Goal: Feedback & Contribution: Leave review/rating

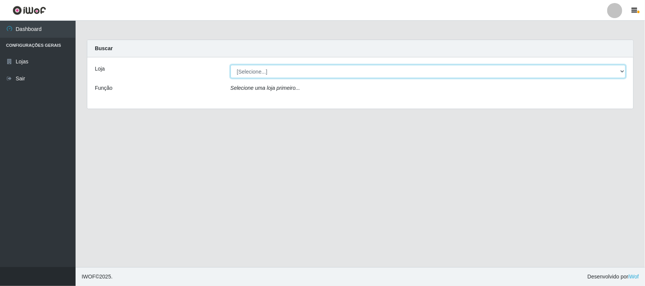
click at [526, 70] on select "[Selecione...] Hiper Queiroz - [GEOGRAPHIC_DATA]" at bounding box center [427, 71] width 395 height 13
select select "515"
click at [230, 65] on select "[Selecione...] Hiper Queiroz - [GEOGRAPHIC_DATA]" at bounding box center [427, 71] width 395 height 13
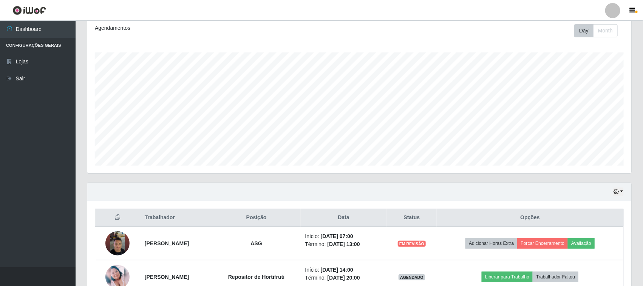
scroll to position [148, 0]
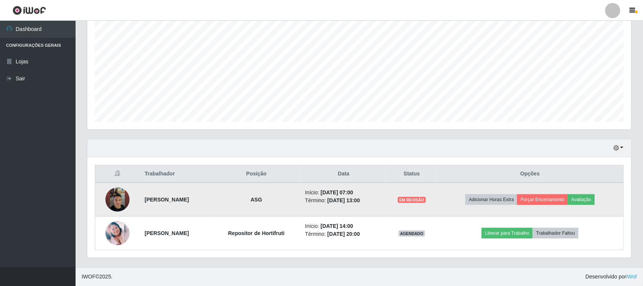
click at [115, 202] on img at bounding box center [117, 199] width 24 height 43
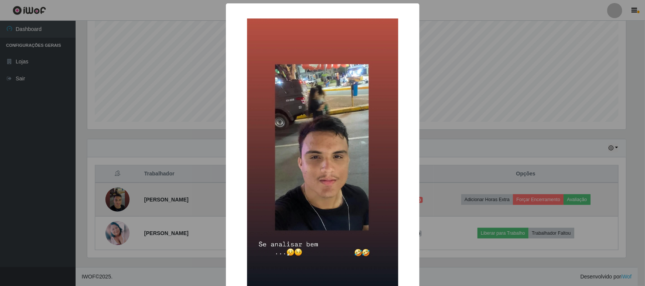
click at [115, 202] on div "× OK Cancel" at bounding box center [322, 143] width 645 height 286
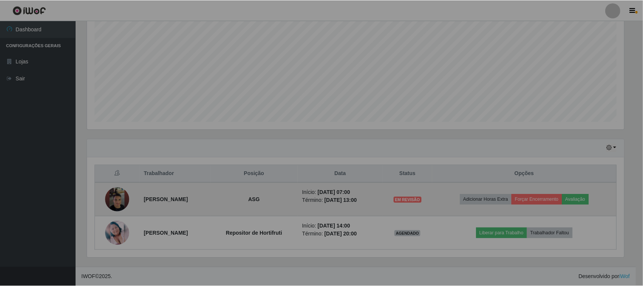
scroll to position [157, 544]
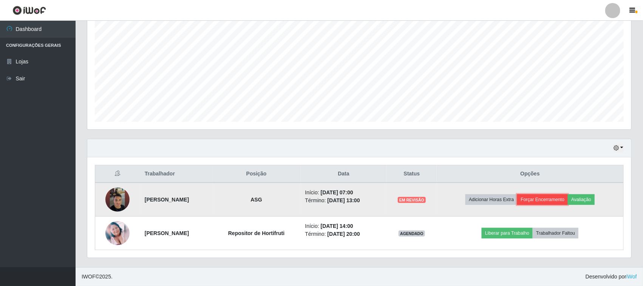
click at [545, 200] on button "Forçar Encerramento" at bounding box center [542, 200] width 51 height 11
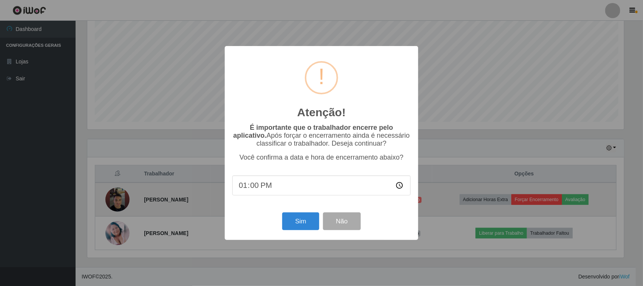
scroll to position [157, 539]
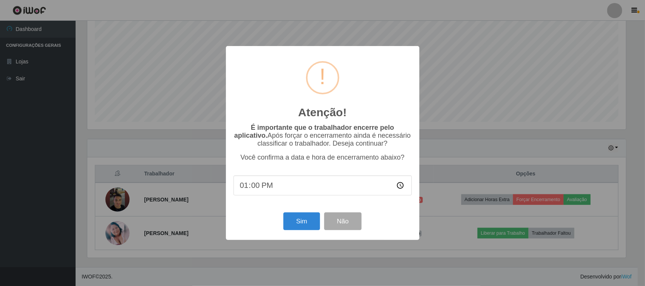
click at [256, 192] on input "13:00" at bounding box center [322, 186] width 178 height 20
click at [244, 191] on input "13:00" at bounding box center [322, 186] width 178 height 20
type input "07:30"
click at [352, 230] on button "Não" at bounding box center [342, 222] width 37 height 18
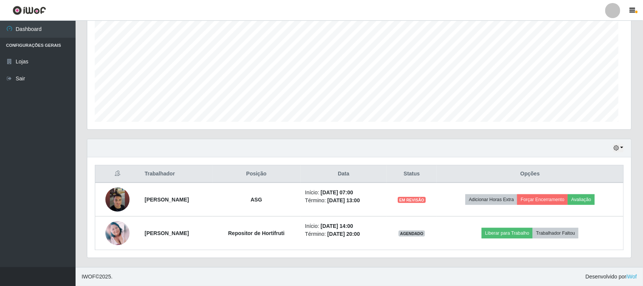
scroll to position [157, 544]
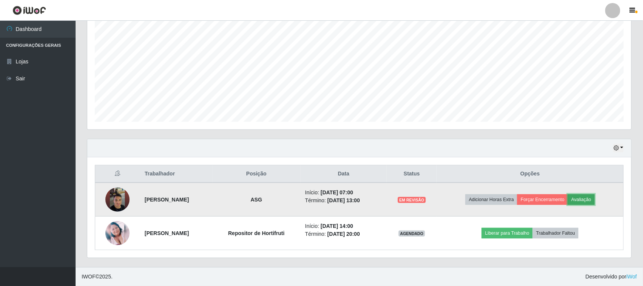
click at [593, 202] on button "Avaliação" at bounding box center [581, 200] width 27 height 11
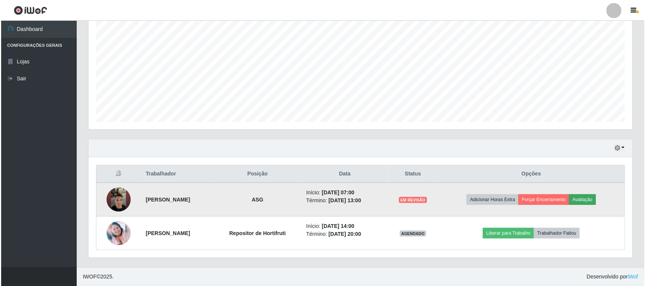
scroll to position [157, 539]
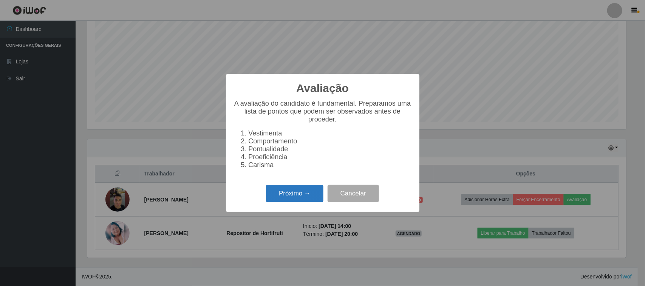
click at [293, 199] on button "Próximo →" at bounding box center [294, 194] width 57 height 18
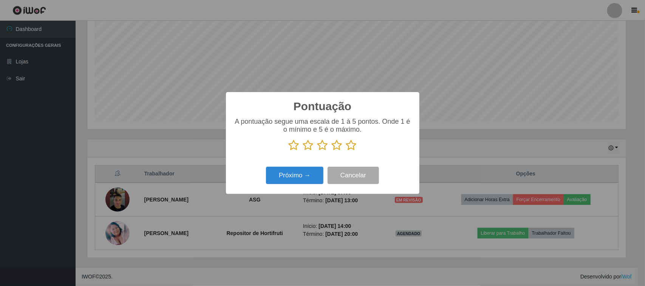
click at [295, 148] on icon at bounding box center [294, 145] width 11 height 11
click at [289, 151] on input "radio" at bounding box center [289, 151] width 0 height 0
click at [303, 179] on button "Próximo →" at bounding box center [294, 176] width 57 height 18
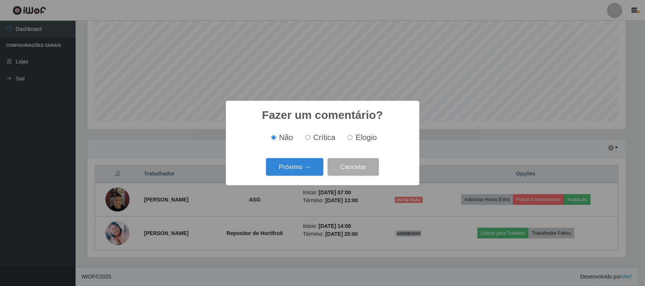
click at [312, 140] on label "Crítica" at bounding box center [318, 137] width 33 height 9
click at [310, 140] on input "Crítica" at bounding box center [307, 137] width 5 height 5
radio input "true"
click at [300, 169] on button "Próximo →" at bounding box center [294, 167] width 57 height 18
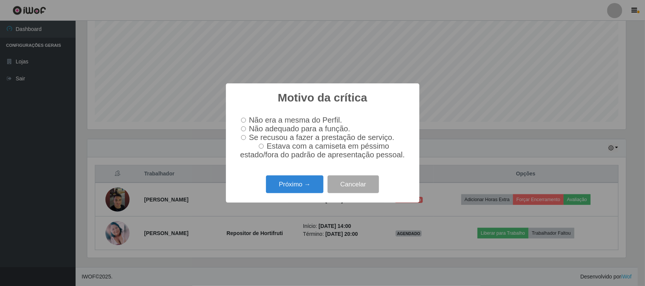
click at [274, 141] on span "Se recusou a fazer a prestação de serviço." at bounding box center [321, 137] width 145 height 8
click at [246, 140] on input "Se recusou a fazer a prestação de serviço." at bounding box center [243, 137] width 5 height 5
radio input "true"
click at [285, 190] on button "Próximo →" at bounding box center [294, 185] width 57 height 18
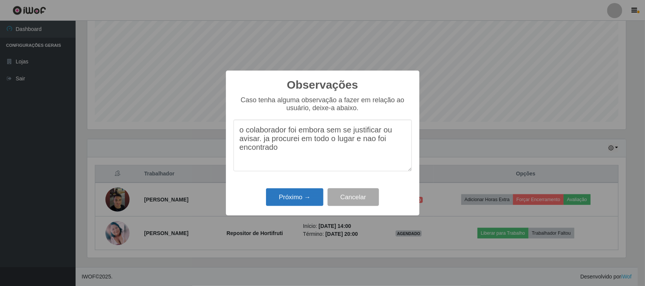
type textarea "o colaborador foi embora sem se justificar ou avisar. ja procurei em todo o lug…"
click at [283, 190] on button "Próximo →" at bounding box center [294, 197] width 57 height 18
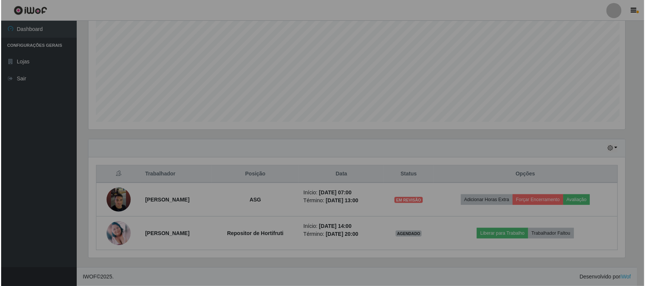
scroll to position [157, 544]
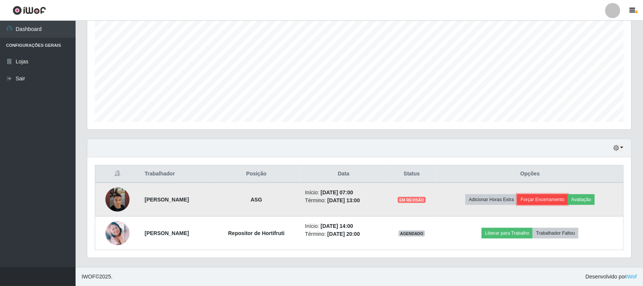
click at [558, 202] on button "Forçar Encerramento" at bounding box center [542, 200] width 51 height 11
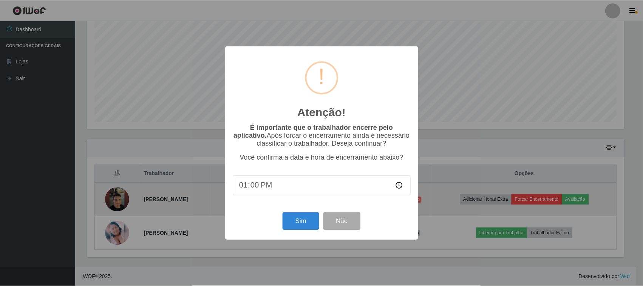
scroll to position [157, 539]
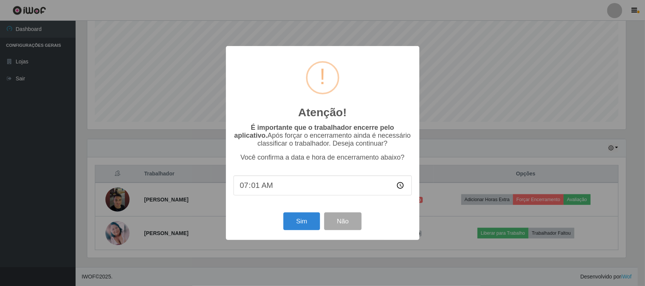
type input "07:15"
click at [310, 230] on button "Sim" at bounding box center [301, 222] width 37 height 18
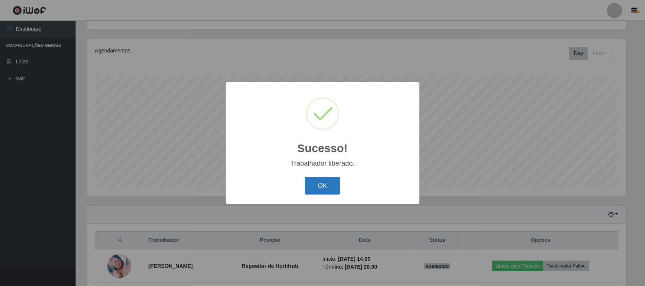
click at [314, 180] on button "OK" at bounding box center [322, 186] width 35 height 18
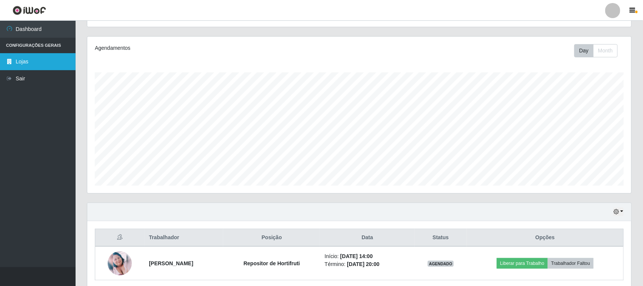
scroll to position [68, 0]
